Goal: Transaction & Acquisition: Purchase product/service

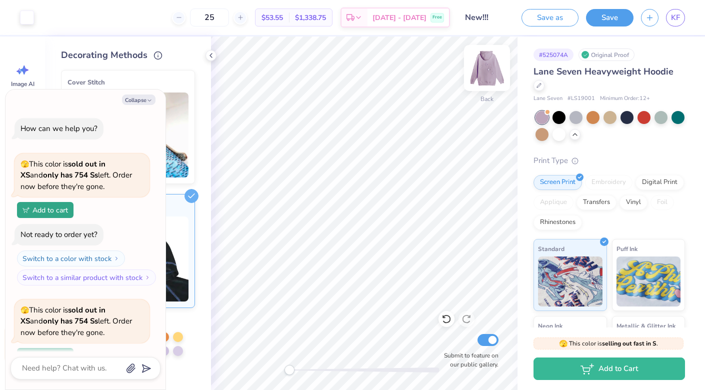
scroll to position [159, 0]
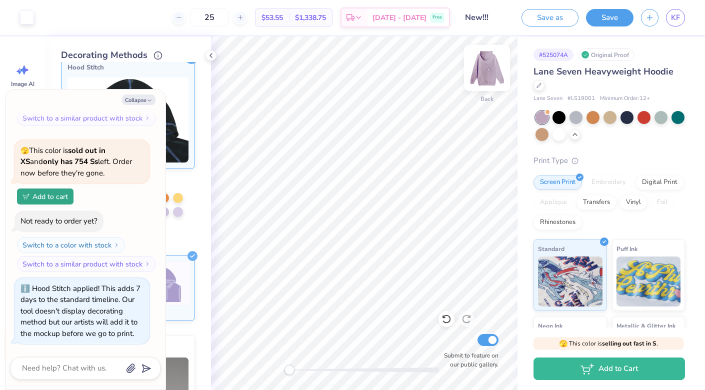
click at [493, 78] on img at bounding box center [487, 68] width 40 height 40
click at [151, 99] on icon "button" at bounding box center [149, 100] width 6 height 6
type textarea "x"
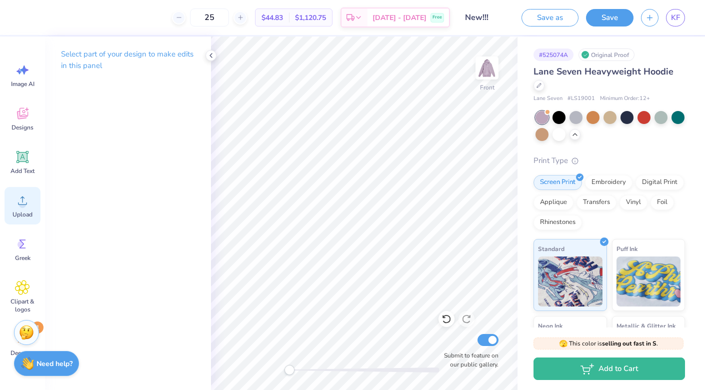
click at [27, 206] on icon at bounding box center [22, 200] width 15 height 15
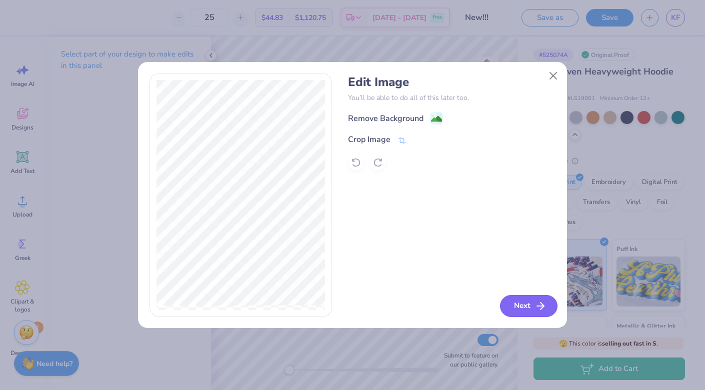
click at [514, 308] on button "Next" at bounding box center [528, 306] width 57 height 22
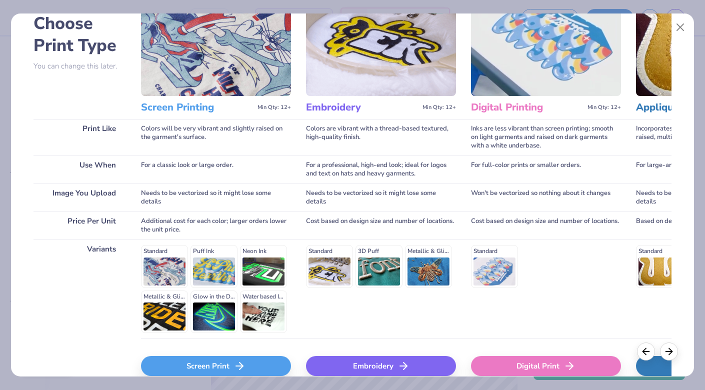
scroll to position [108, 0]
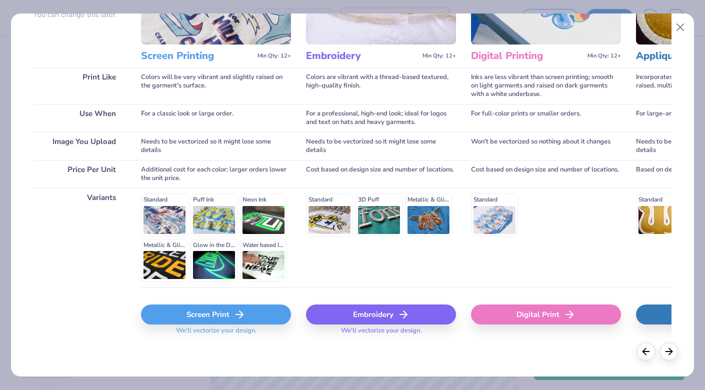
click at [354, 310] on div "Embroidery" at bounding box center [381, 314] width 150 height 20
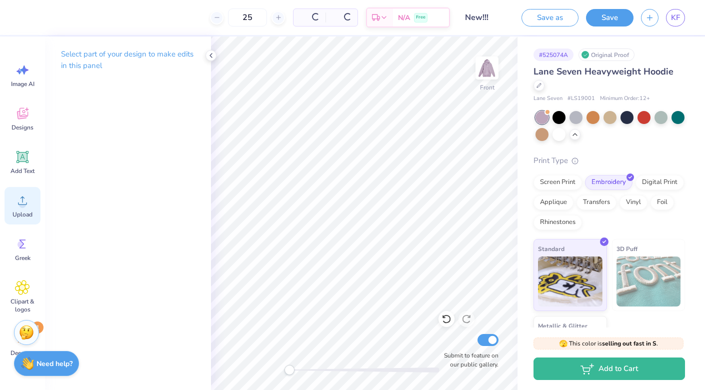
click at [26, 204] on icon at bounding box center [22, 200] width 9 height 8
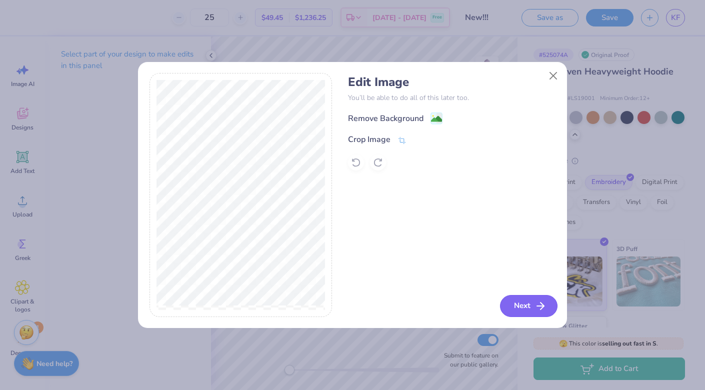
click at [535, 307] on icon "button" at bounding box center [540, 306] width 12 height 12
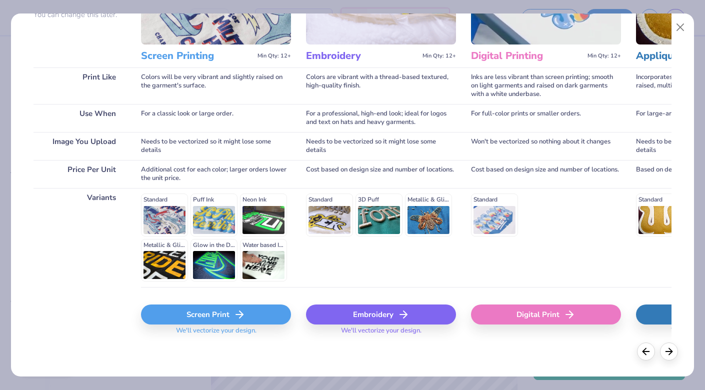
click at [348, 309] on div "Embroidery" at bounding box center [381, 314] width 150 height 20
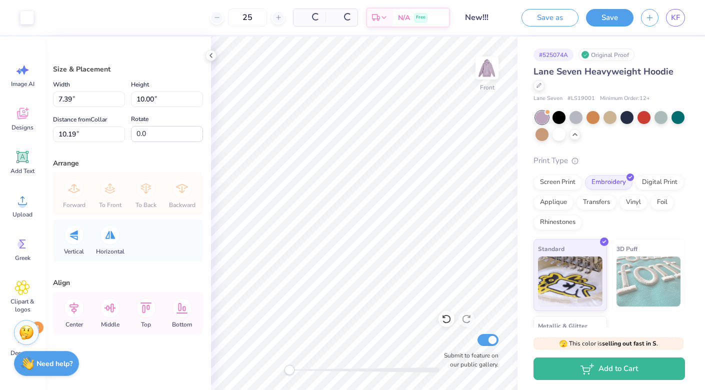
type input "7.39"
type input "10.00"
type input "10.19"
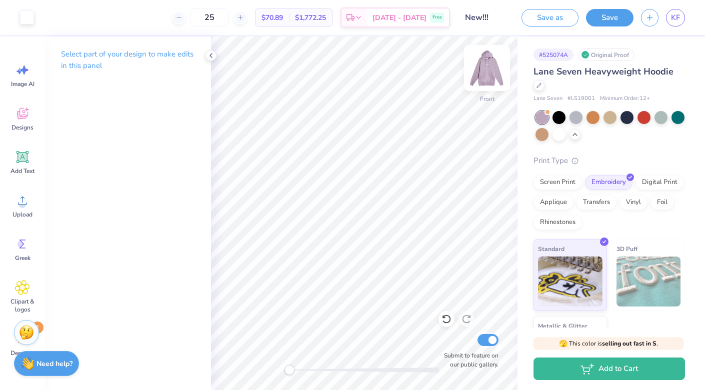
click at [490, 69] on img at bounding box center [487, 68] width 40 height 40
click at [489, 73] on img at bounding box center [487, 68] width 40 height 40
click at [29, 204] on icon at bounding box center [22, 200] width 15 height 15
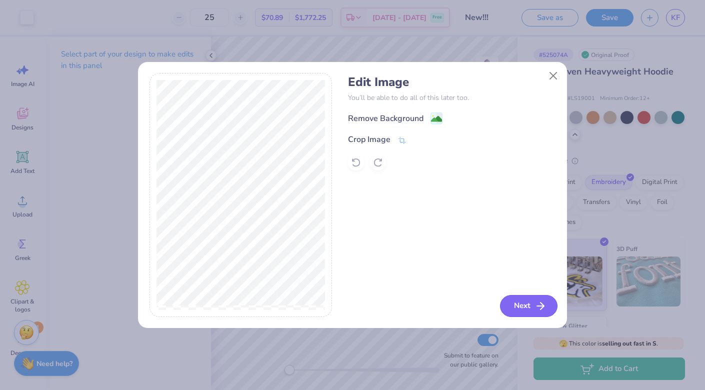
click at [524, 299] on button "Next" at bounding box center [528, 306] width 57 height 22
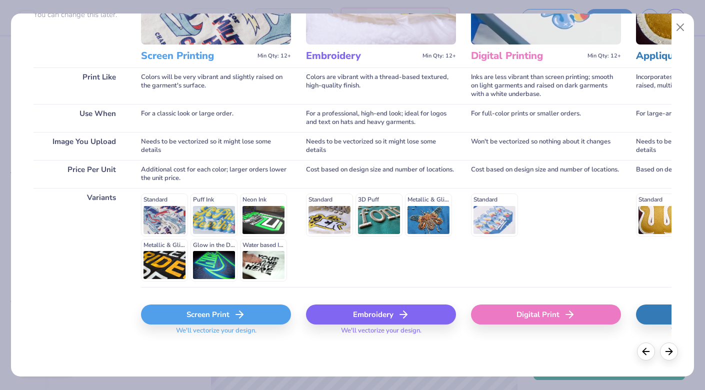
click at [227, 322] on div "Screen Print" at bounding box center [216, 314] width 150 height 20
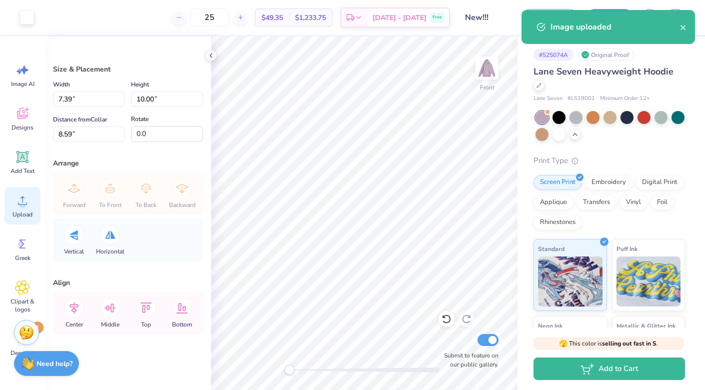
click at [18, 203] on icon at bounding box center [22, 200] width 9 height 8
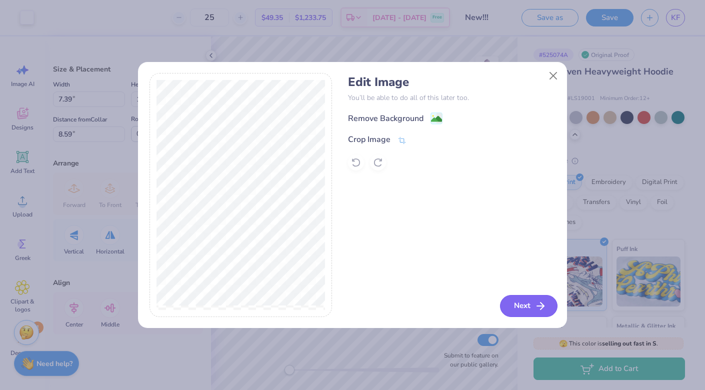
click at [509, 307] on button "Next" at bounding box center [528, 306] width 57 height 22
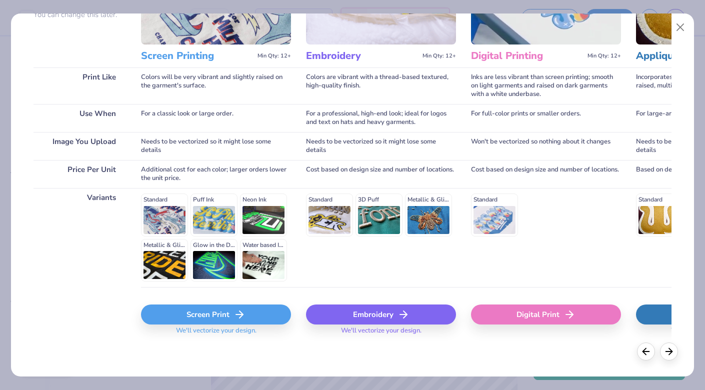
click at [232, 317] on div "Screen Print" at bounding box center [216, 314] width 150 height 20
type input "15.00"
type input "13.61"
type input "9.94"
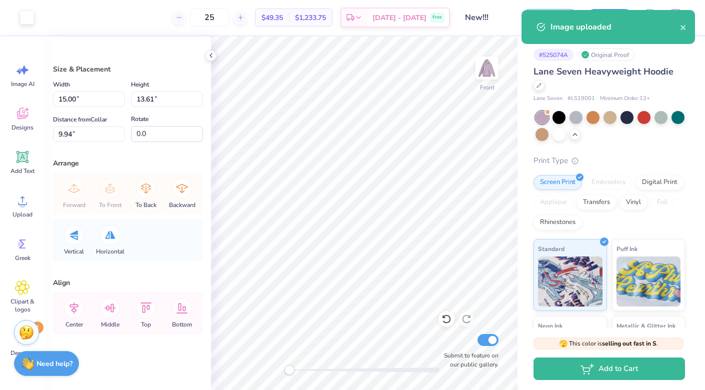
type input "7.39"
type input "10.00"
type input "8.59"
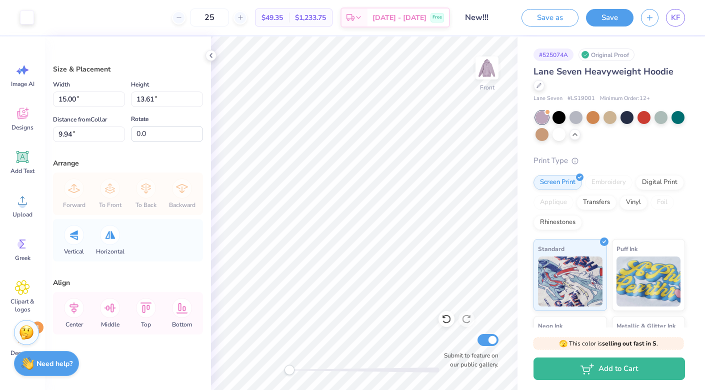
type input "10.96"
type input "9.95"
type input "13.61"
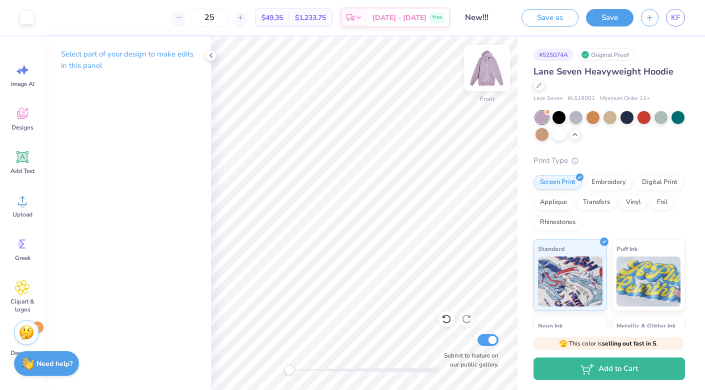
click at [484, 60] on img at bounding box center [487, 68] width 40 height 40
click at [485, 63] on img at bounding box center [487, 68] width 40 height 40
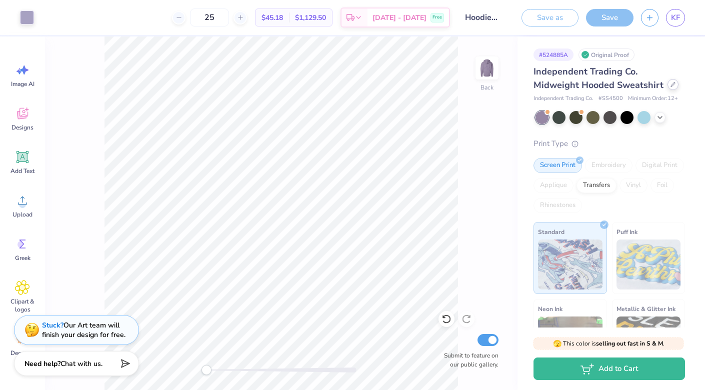
click at [670, 84] on icon at bounding box center [672, 84] width 5 height 5
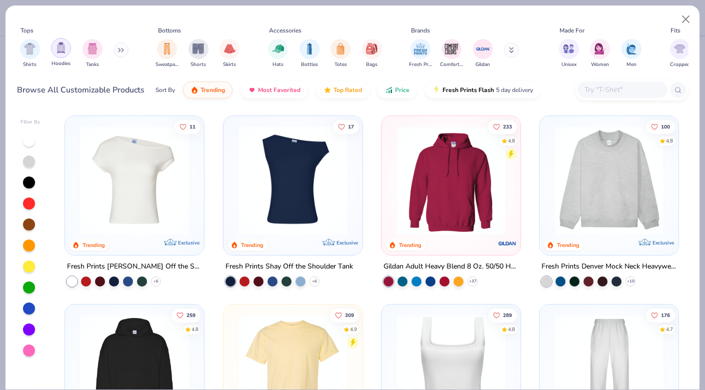
click at [62, 51] on img "filter for Hoodies" at bounding box center [60, 47] width 11 height 11
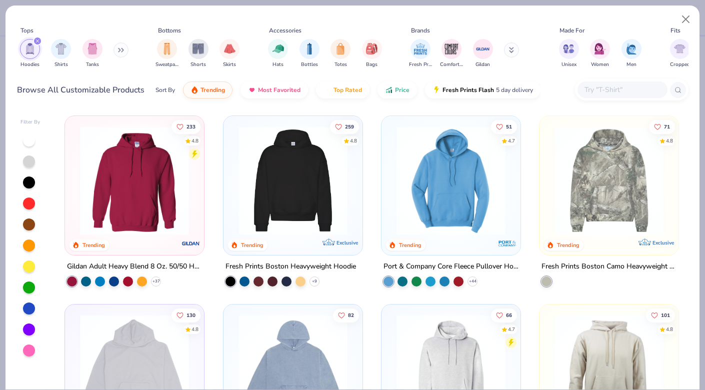
click at [28, 327] on div at bounding box center [29, 329] width 12 height 12
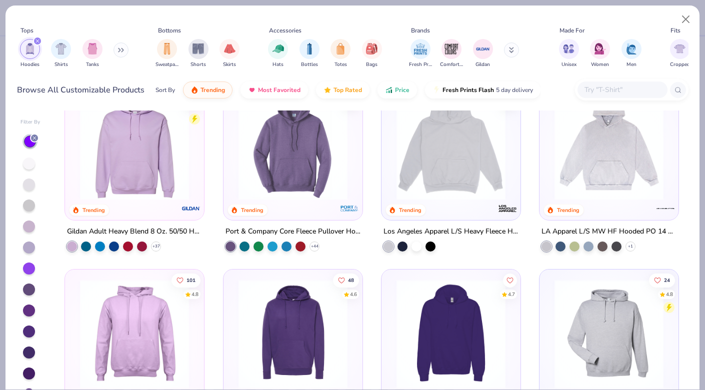
scroll to position [36, 0]
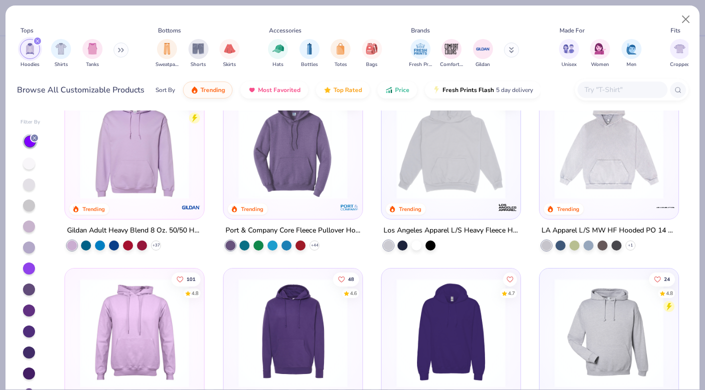
click at [393, 150] on img at bounding box center [450, 144] width 119 height 109
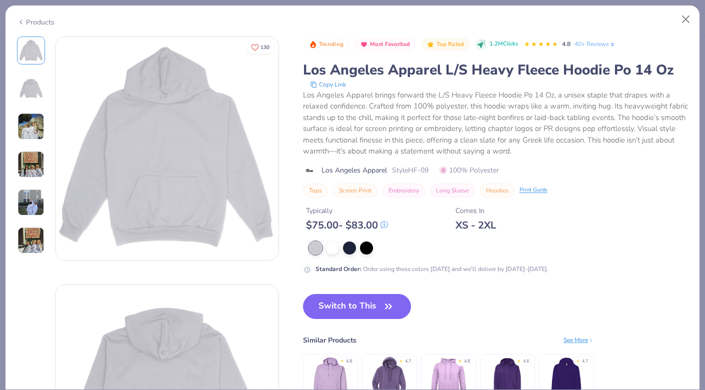
click at [25, 135] on img at bounding box center [30, 126] width 27 height 27
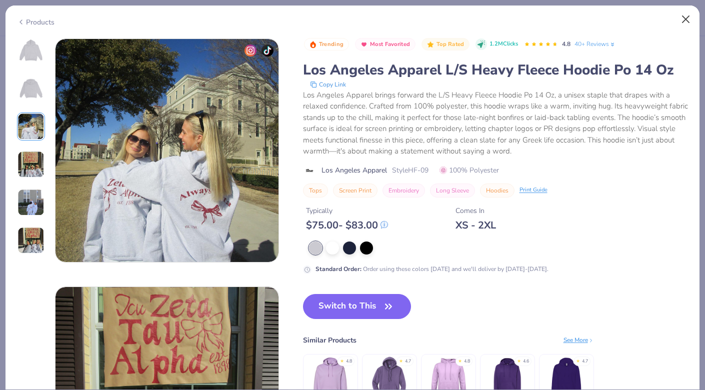
scroll to position [496, 0]
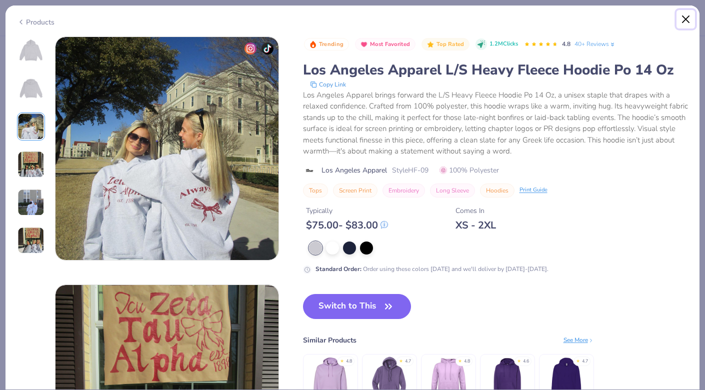
click at [684, 21] on button "Close" at bounding box center [685, 19] width 19 height 19
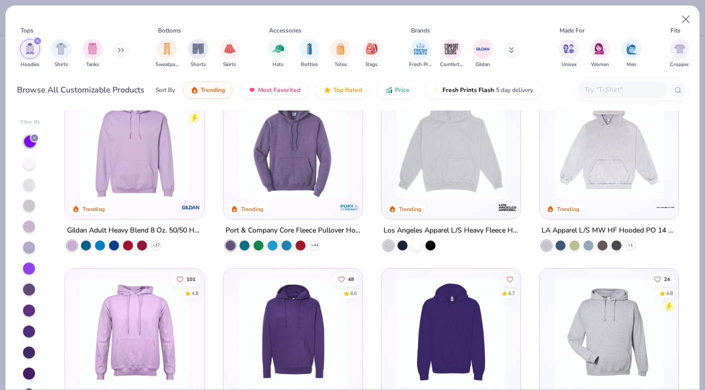
scroll to position [48, 0]
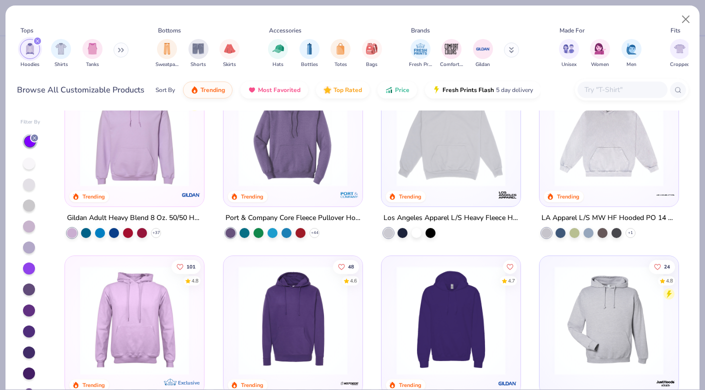
click at [567, 173] on img at bounding box center [608, 131] width 119 height 109
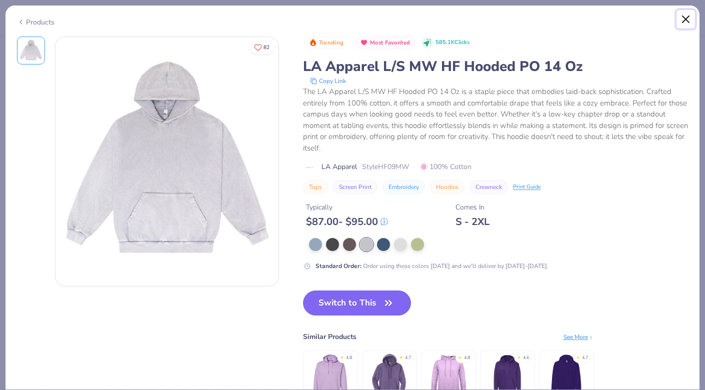
click at [689, 17] on button "Close" at bounding box center [685, 19] width 19 height 19
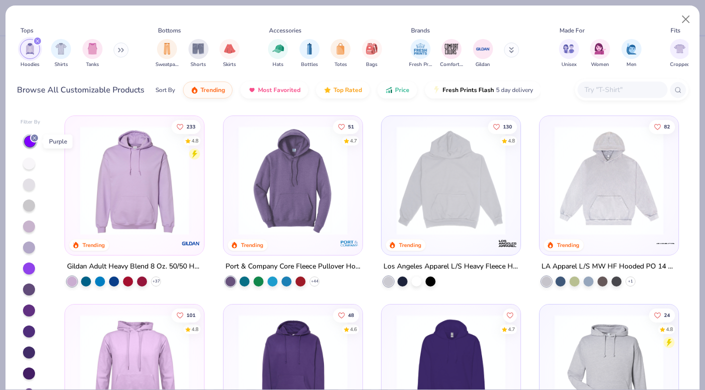
click at [34, 138] on icon at bounding box center [34, 138] width 6 height 6
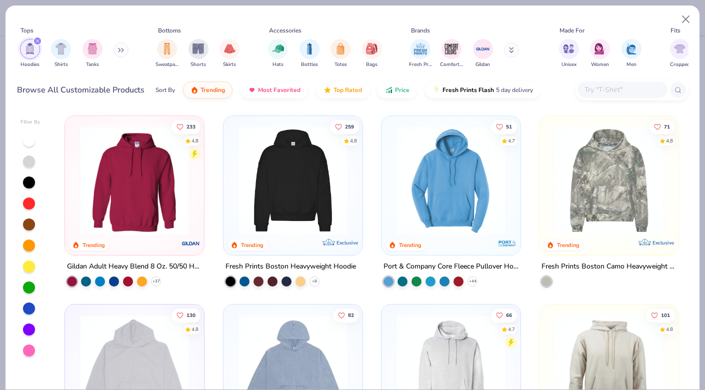
click at [244, 181] on img at bounding box center [292, 180] width 119 height 109
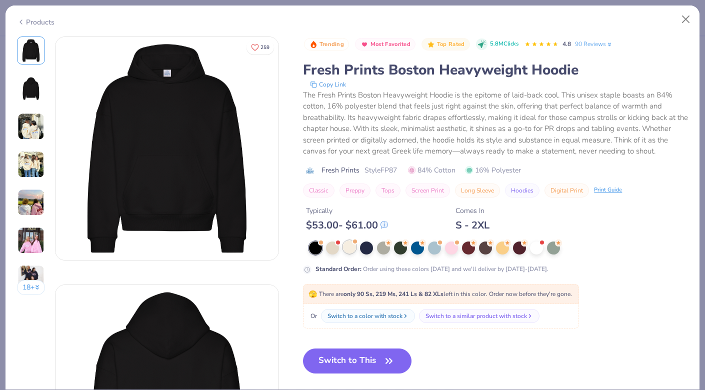
click at [347, 249] on div at bounding box center [349, 246] width 13 height 13
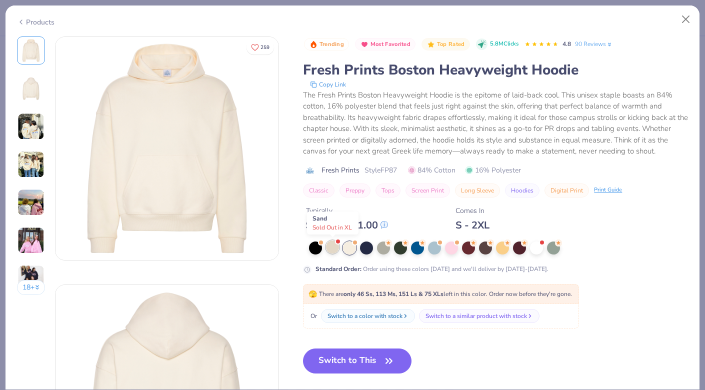
click at [331, 247] on div at bounding box center [332, 246] width 13 height 13
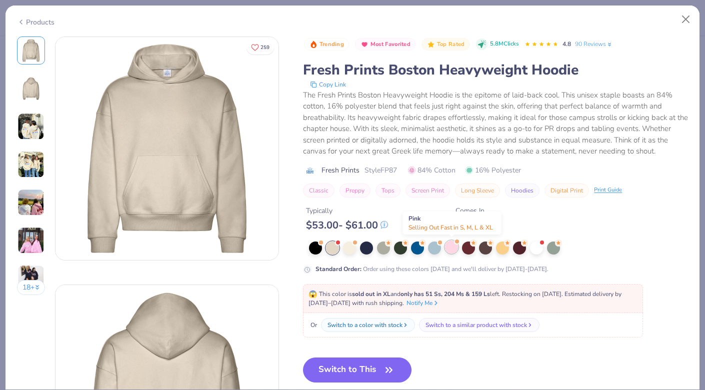
click at [447, 245] on div at bounding box center [451, 246] width 13 height 13
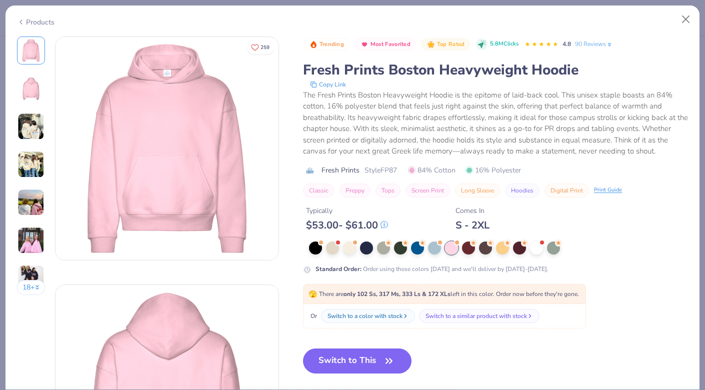
click at [25, 239] on img at bounding box center [30, 240] width 27 height 27
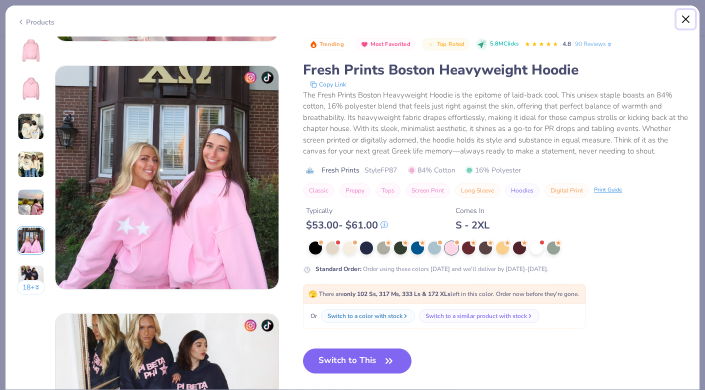
click at [690, 22] on button "Close" at bounding box center [685, 19] width 19 height 19
